Goal: Task Accomplishment & Management: Manage account settings

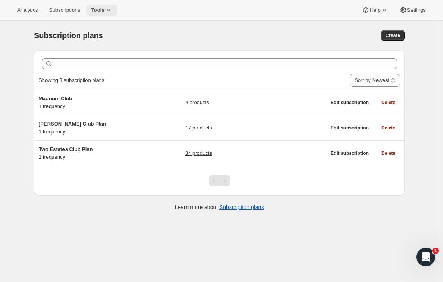
click at [95, 8] on span "Tools" at bounding box center [98, 10] width 14 height 6
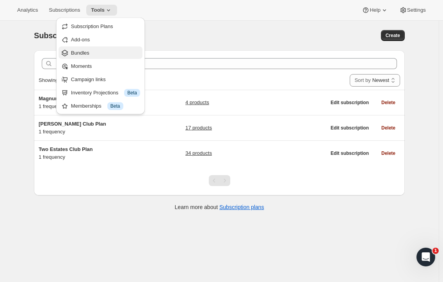
click at [83, 53] on span "Bundles" at bounding box center [80, 53] width 18 height 6
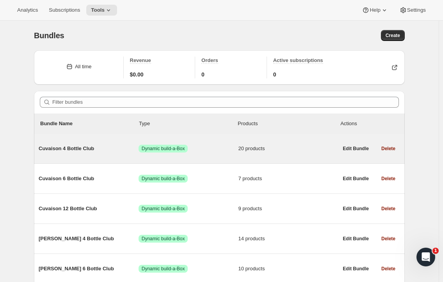
click at [81, 149] on span "Cuvaison 4 Bottle Club" at bounding box center [89, 149] width 100 height 8
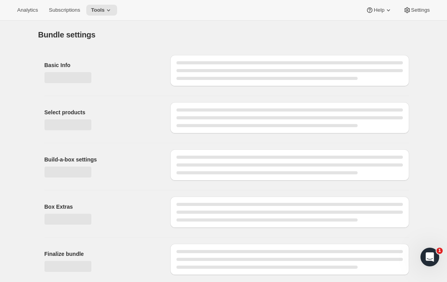
type input "Cuvaison 4 Bottle Club"
